Goal: Task Accomplishment & Management: Manage account settings

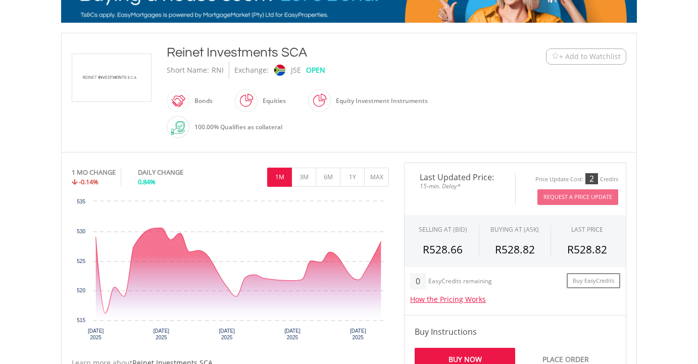
scroll to position [209, 0]
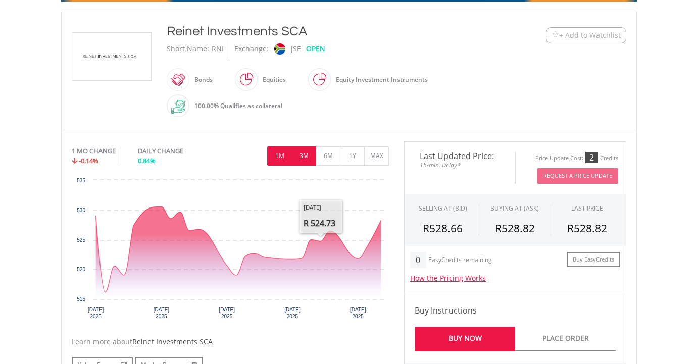
click at [315, 153] on button "3M" at bounding box center [304, 156] width 25 height 19
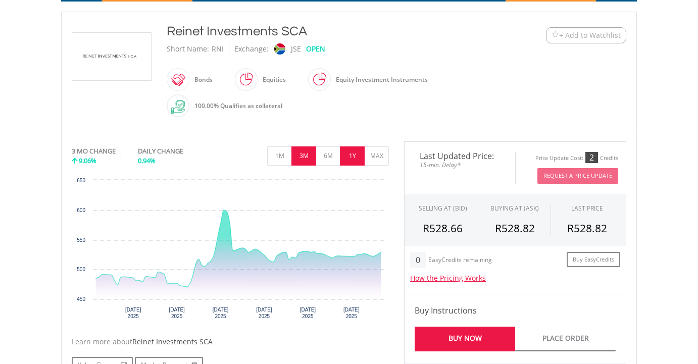
click at [358, 157] on button "1Y" at bounding box center [352, 156] width 25 height 19
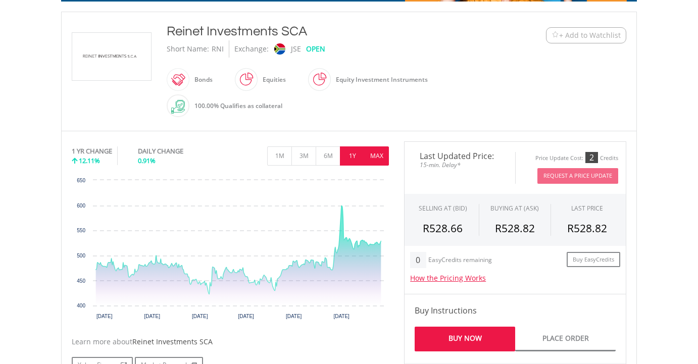
click at [374, 158] on button "MAX" at bounding box center [376, 156] width 25 height 19
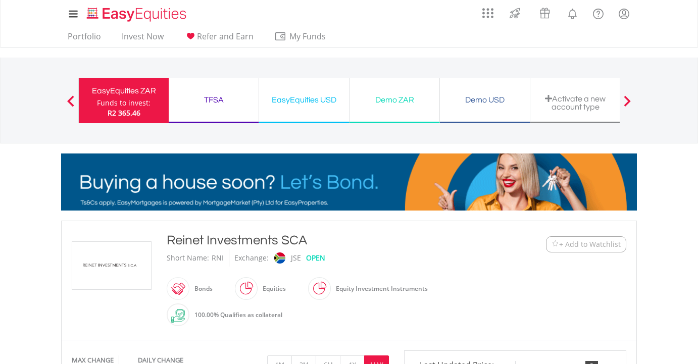
scroll to position [0, 0]
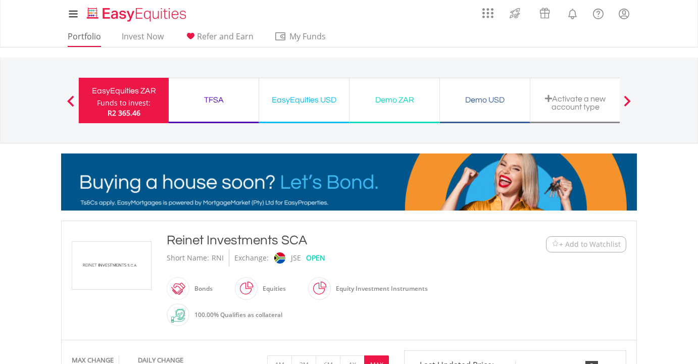
click at [92, 36] on link "Portfolio" at bounding box center [84, 39] width 41 height 16
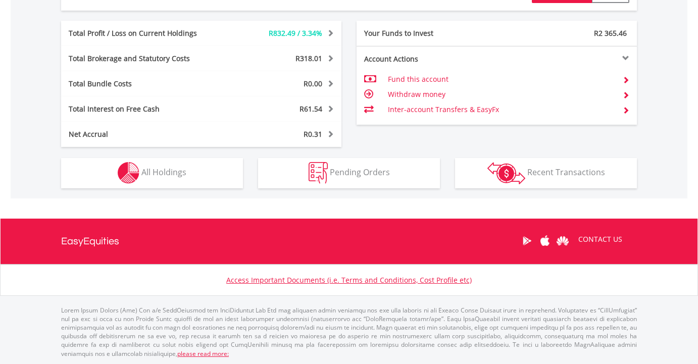
scroll to position [550, 0]
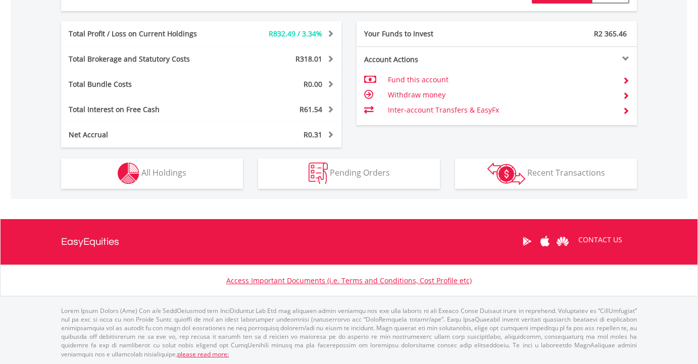
click at [215, 184] on button "Holdings All Holdings" at bounding box center [152, 174] width 182 height 30
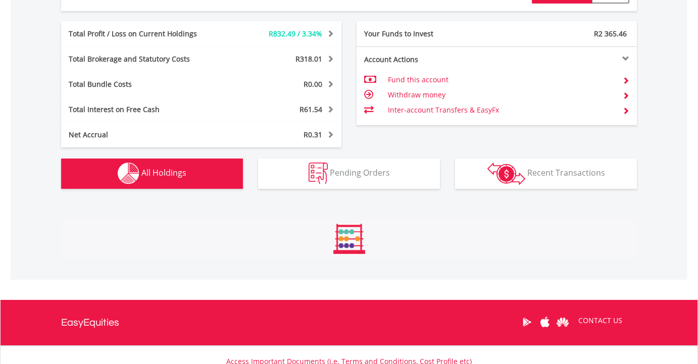
scroll to position [769, 0]
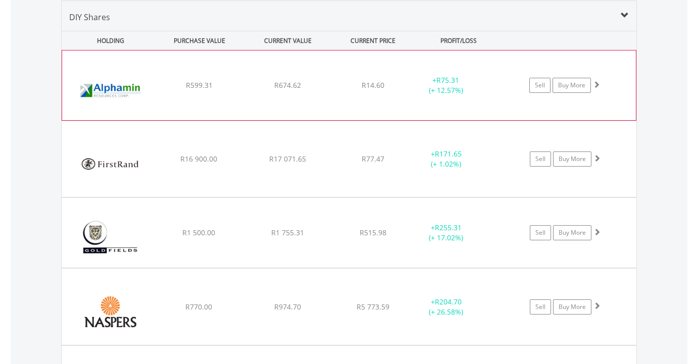
click at [598, 87] on span at bounding box center [596, 84] width 7 height 7
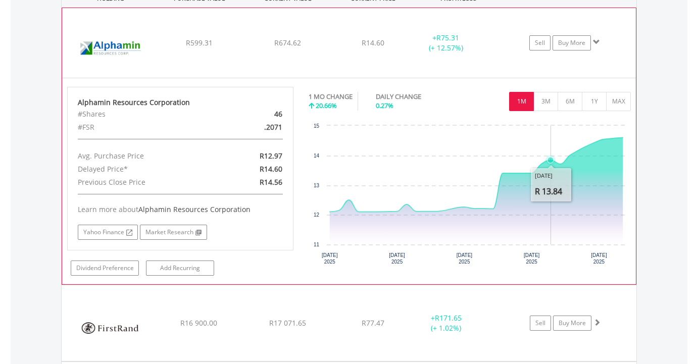
scroll to position [814, 0]
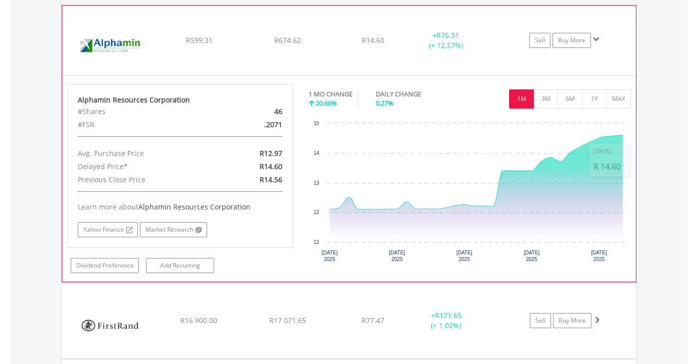
click at [598, 37] on span at bounding box center [596, 39] width 7 height 7
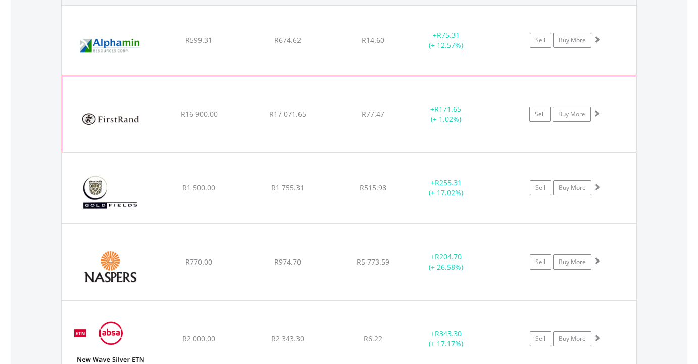
click at [603, 48] on div "Sell Buy More" at bounding box center [570, 40] width 132 height 15
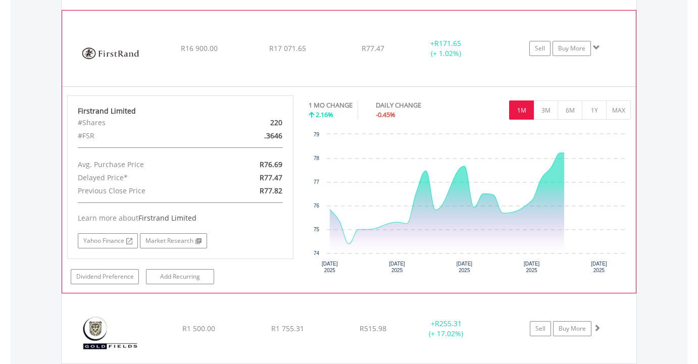
scroll to position [880, 0]
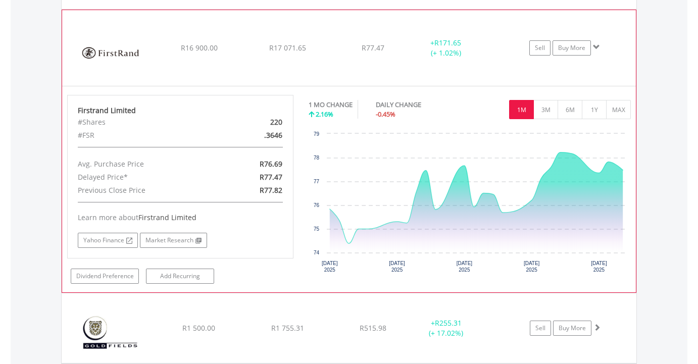
click at [596, 44] on span at bounding box center [596, 46] width 7 height 7
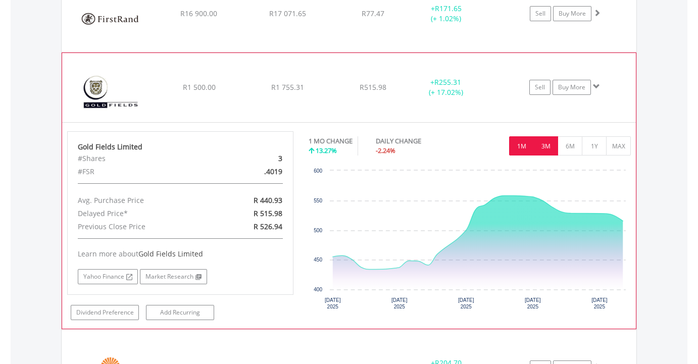
scroll to position [919, 0]
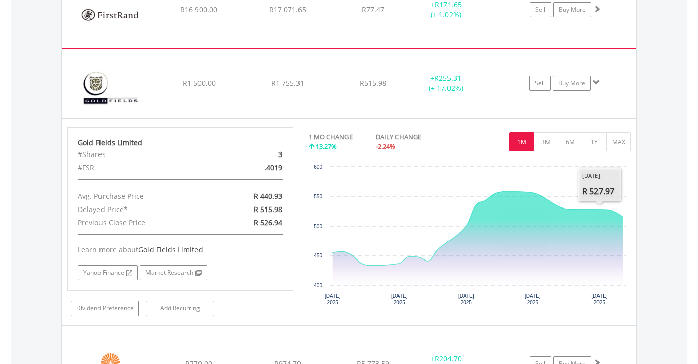
click at [600, 80] on span at bounding box center [596, 82] width 7 height 7
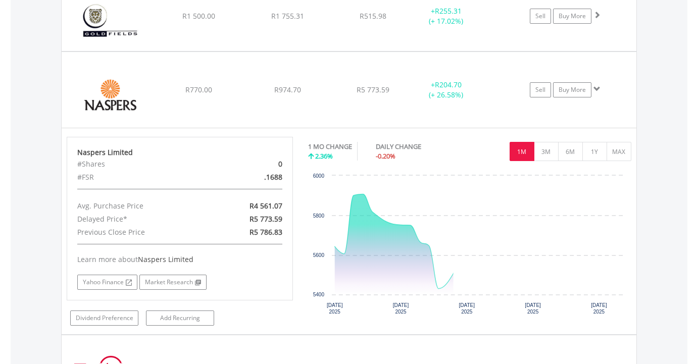
scroll to position [988, 0]
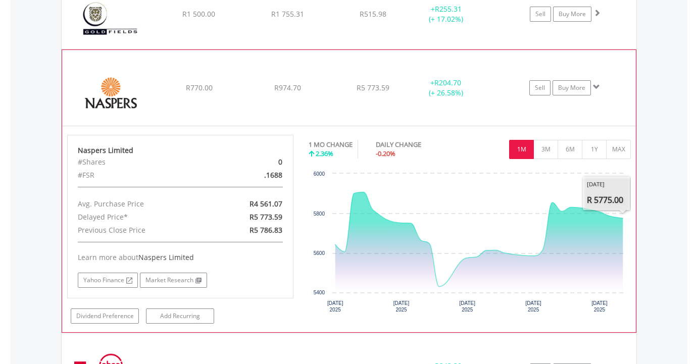
click at [595, 87] on span at bounding box center [596, 86] width 7 height 7
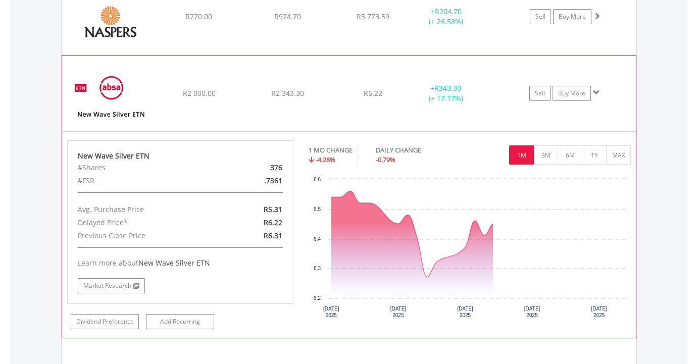
scroll to position [1062, 0]
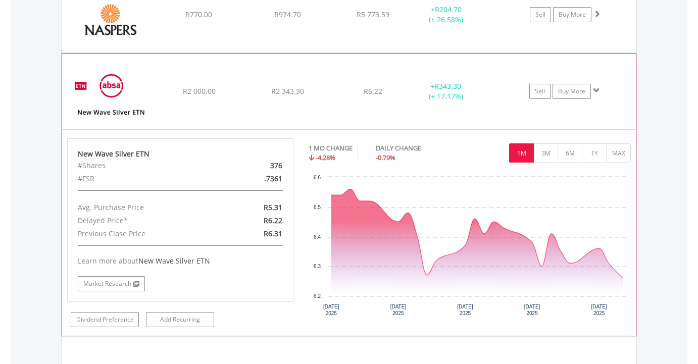
click at [596, 93] on span at bounding box center [596, 90] width 7 height 7
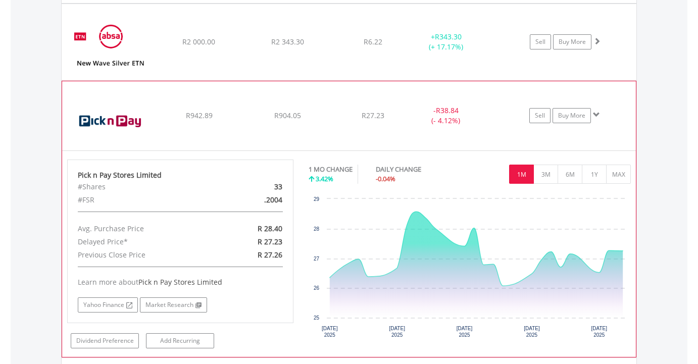
scroll to position [1112, 0]
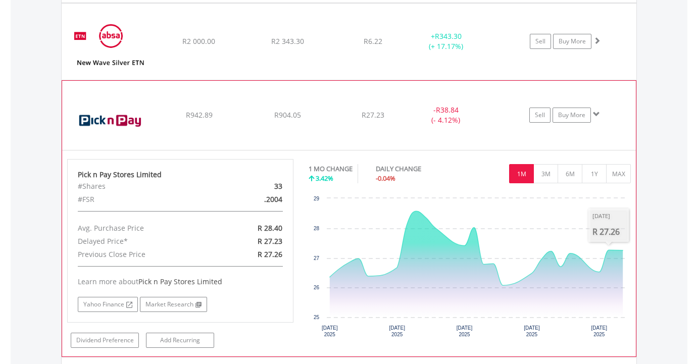
click at [593, 114] on span at bounding box center [596, 114] width 7 height 7
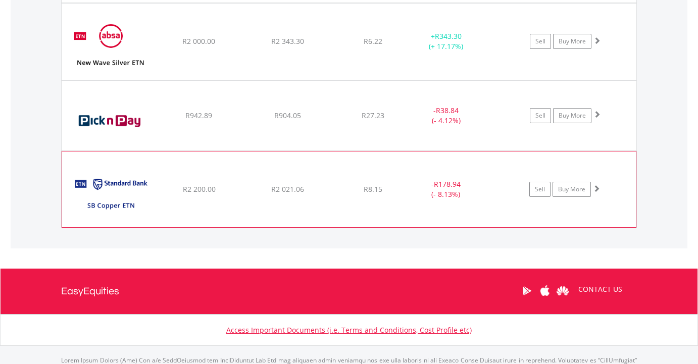
click at [596, 191] on span at bounding box center [596, 188] width 7 height 7
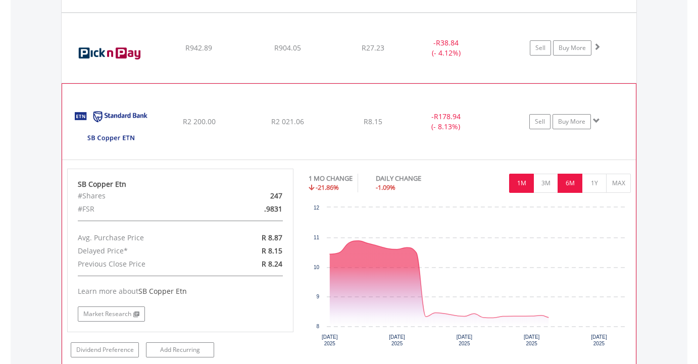
scroll to position [1182, 0]
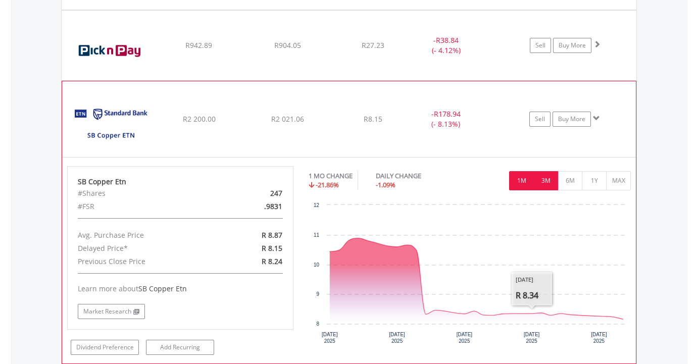
click at [545, 185] on button "3M" at bounding box center [546, 180] width 25 height 19
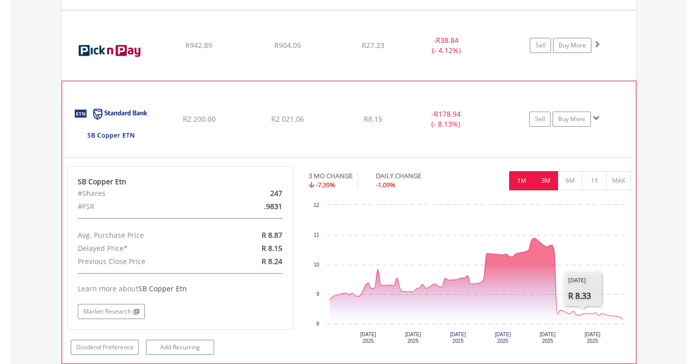
click at [523, 180] on button "1M" at bounding box center [521, 180] width 25 height 19
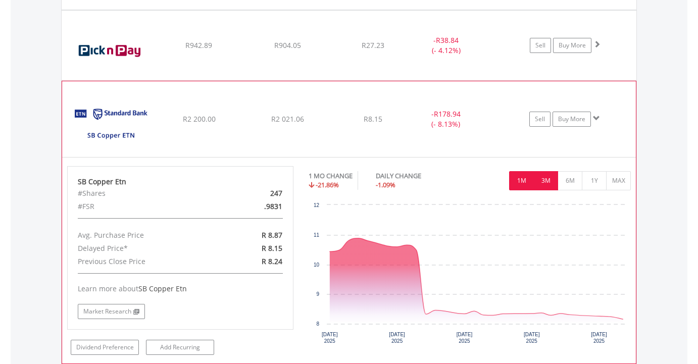
click at [542, 179] on button "3M" at bounding box center [546, 180] width 25 height 19
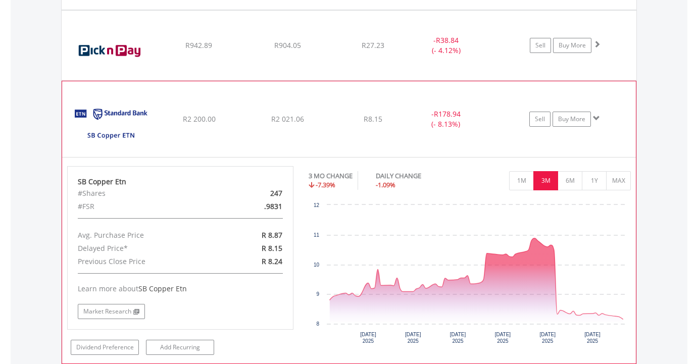
click at [598, 121] on span at bounding box center [596, 118] width 7 height 7
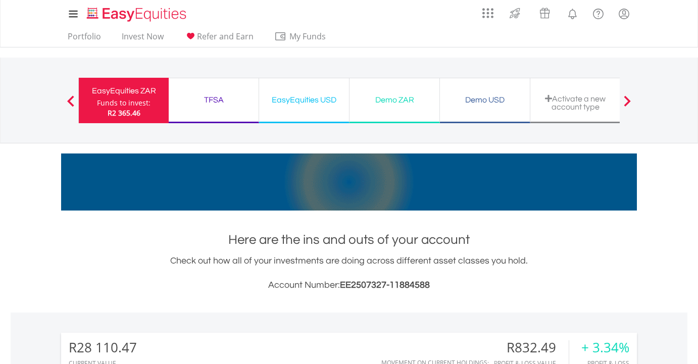
scroll to position [0, 0]
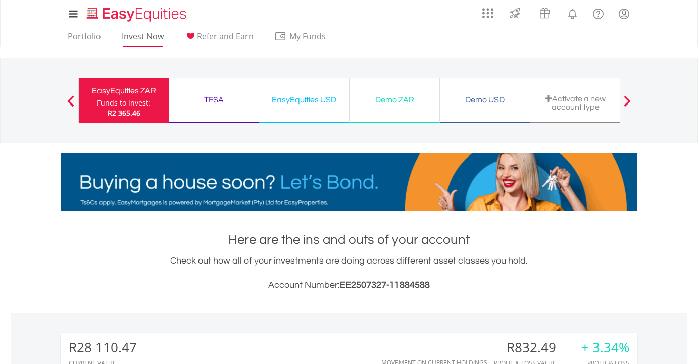
click at [158, 34] on link "Invest Now" at bounding box center [143, 39] width 50 height 16
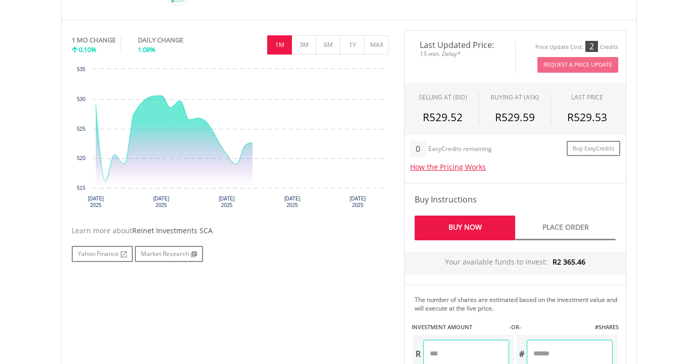
scroll to position [317, 0]
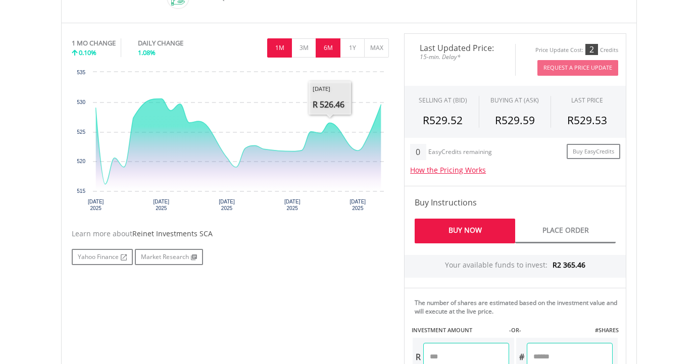
click at [322, 40] on button "6M" at bounding box center [328, 47] width 25 height 19
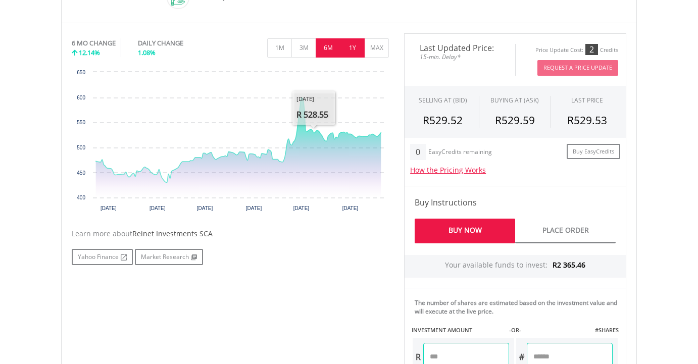
click at [358, 46] on button "1Y" at bounding box center [352, 47] width 25 height 19
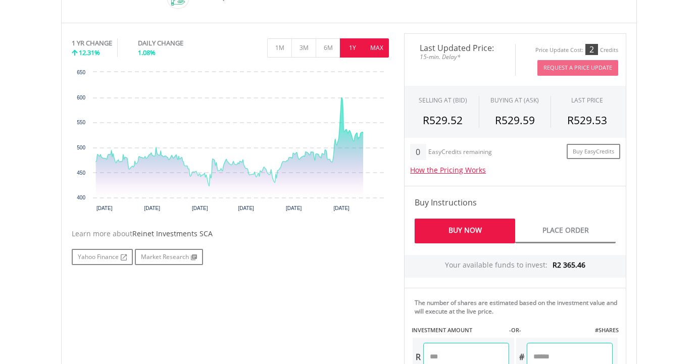
click at [382, 42] on button "MAX" at bounding box center [376, 47] width 25 height 19
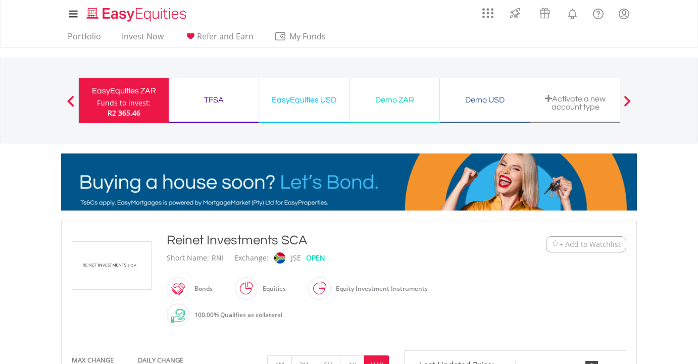
scroll to position [9, 0]
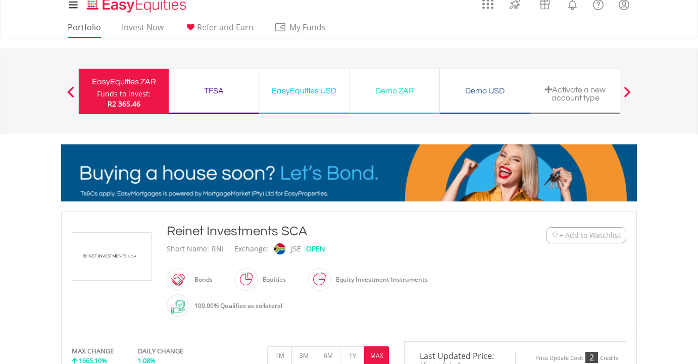
click at [94, 32] on link "Portfolio" at bounding box center [84, 30] width 41 height 16
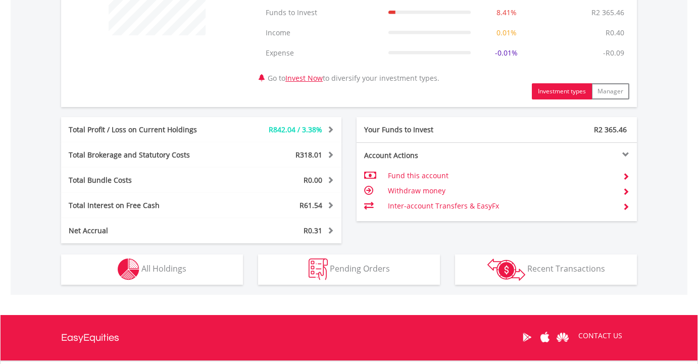
scroll to position [448, 0]
